Goal: Go to known website: Go to known website

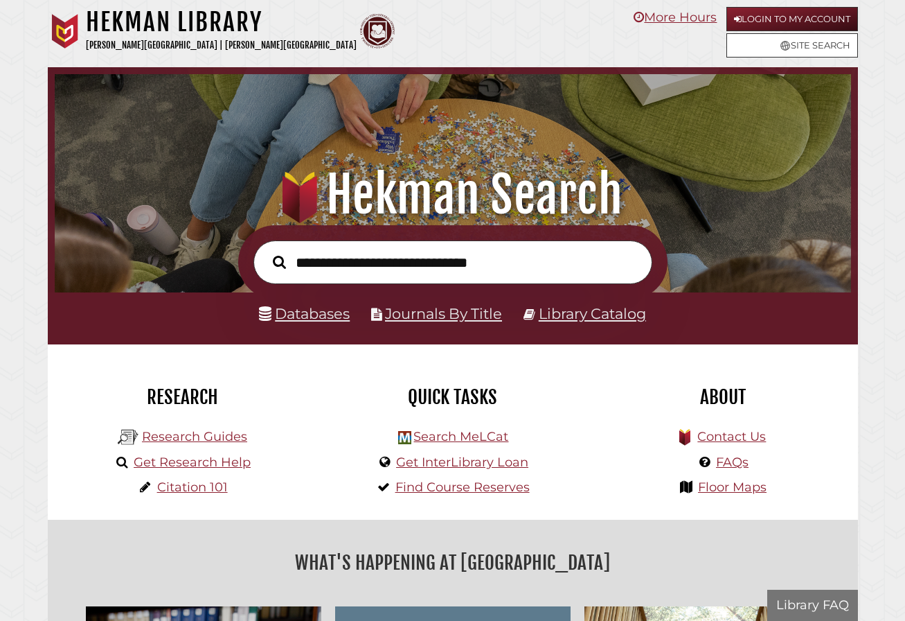
scroll to position [263, 790]
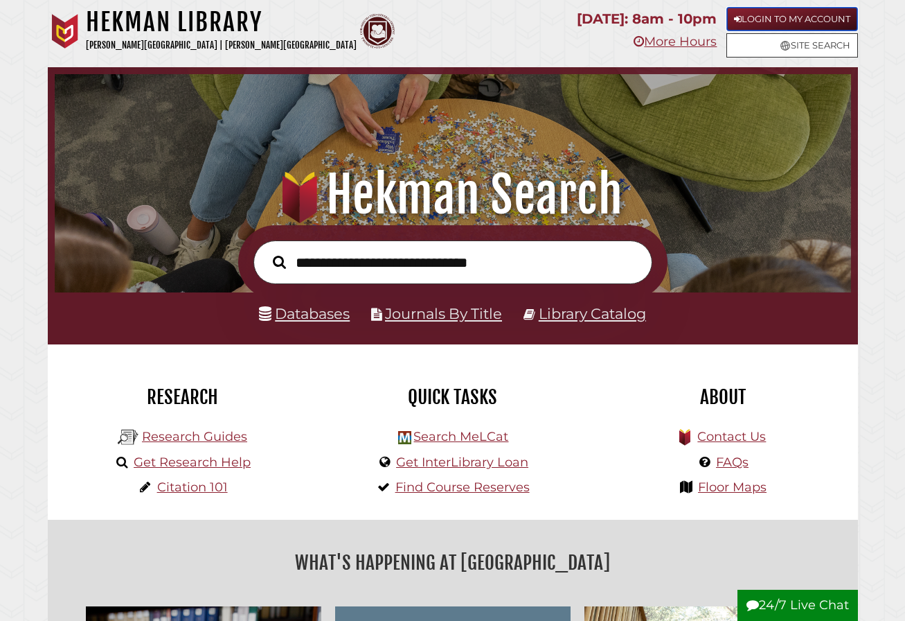
click at [746, 7] on link "Login to My Account" at bounding box center [793, 19] width 132 height 24
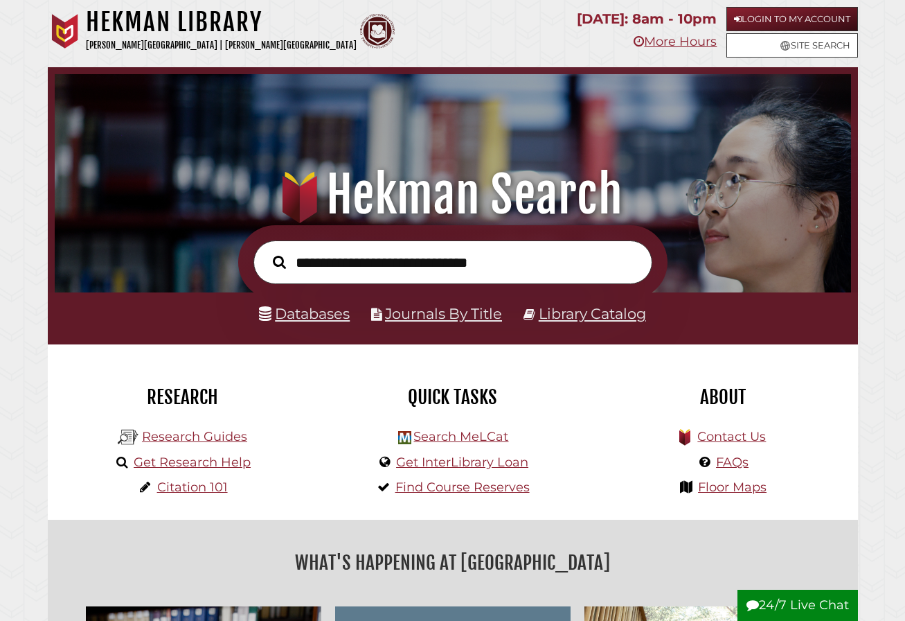
scroll to position [263, 790]
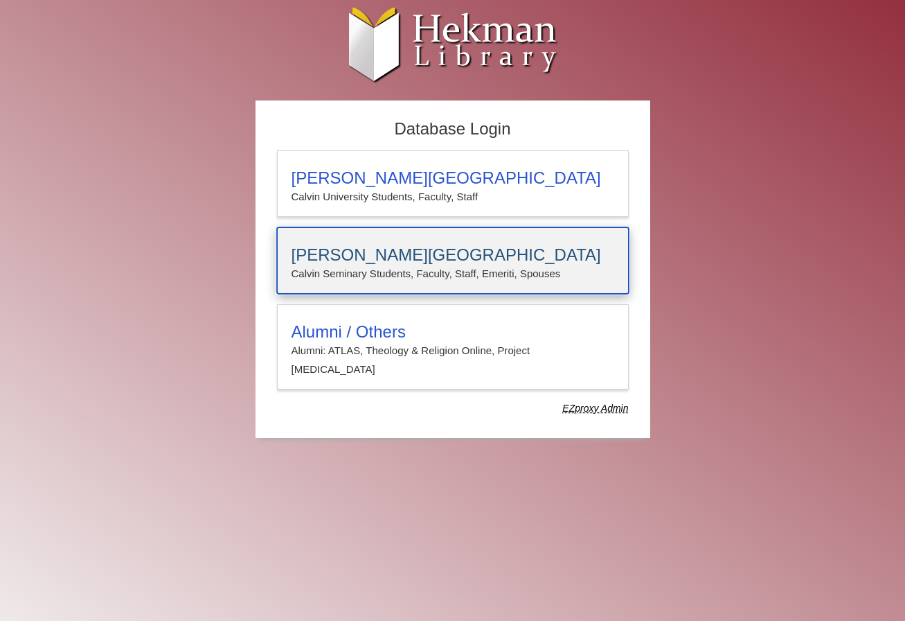
click at [458, 260] on h3 "Calvin Theological Seminary" at bounding box center [453, 254] width 323 height 19
